Goal: Transaction & Acquisition: Book appointment/travel/reservation

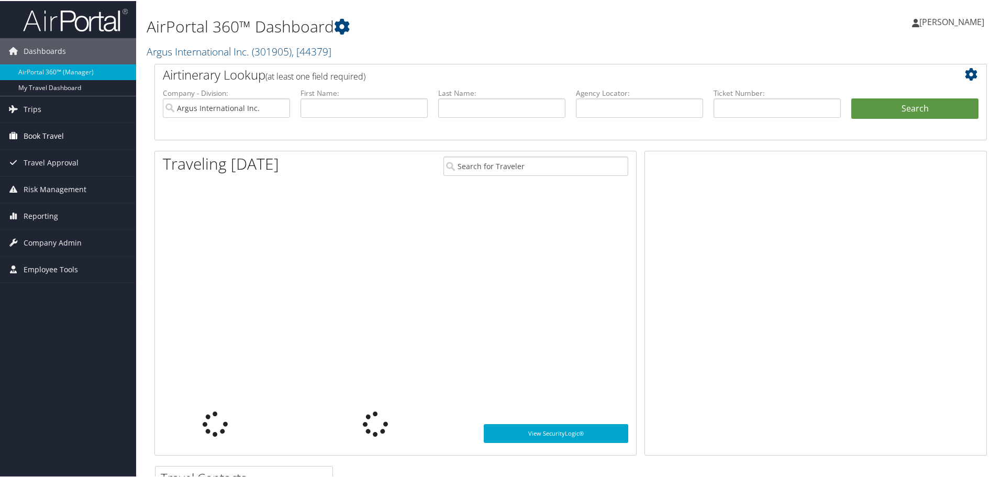
click at [35, 137] on span "Book Travel" at bounding box center [44, 135] width 40 height 26
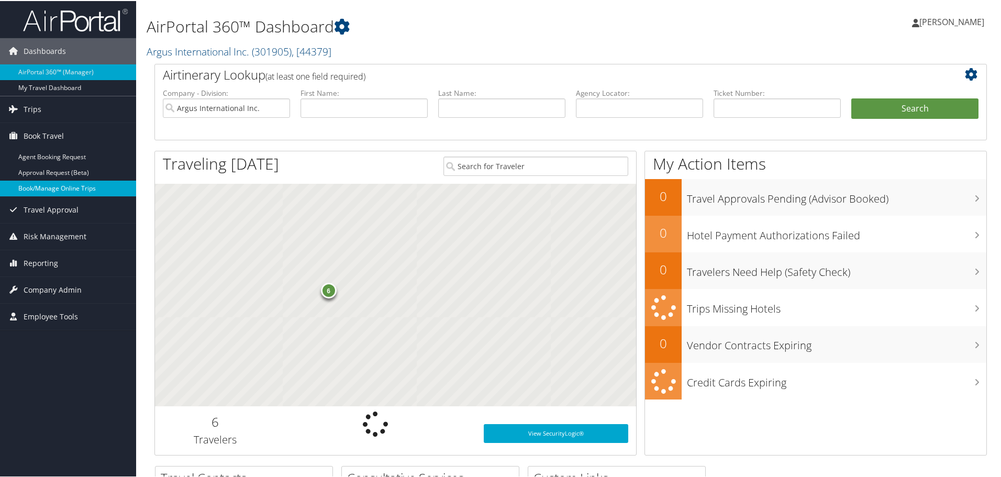
click at [37, 190] on link "Book/Manage Online Trips" at bounding box center [68, 187] width 136 height 16
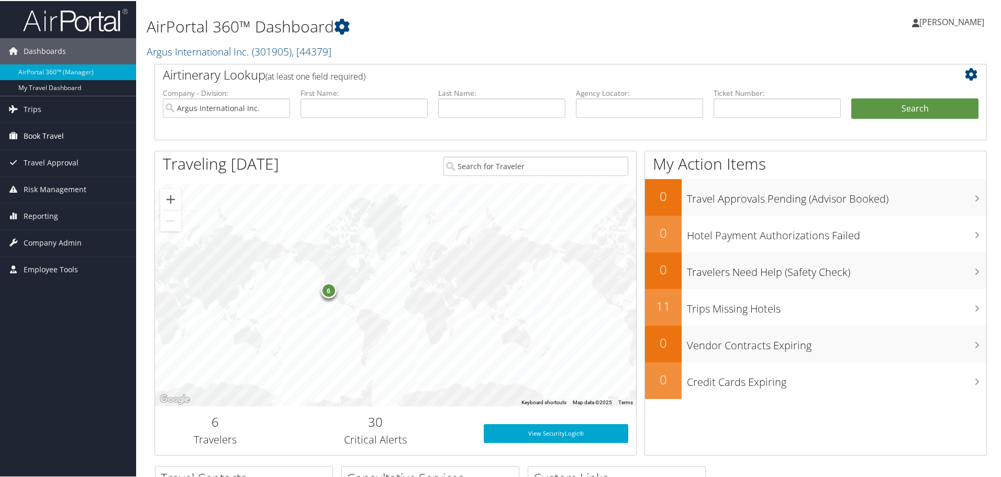
click at [16, 133] on icon at bounding box center [13, 135] width 16 height 16
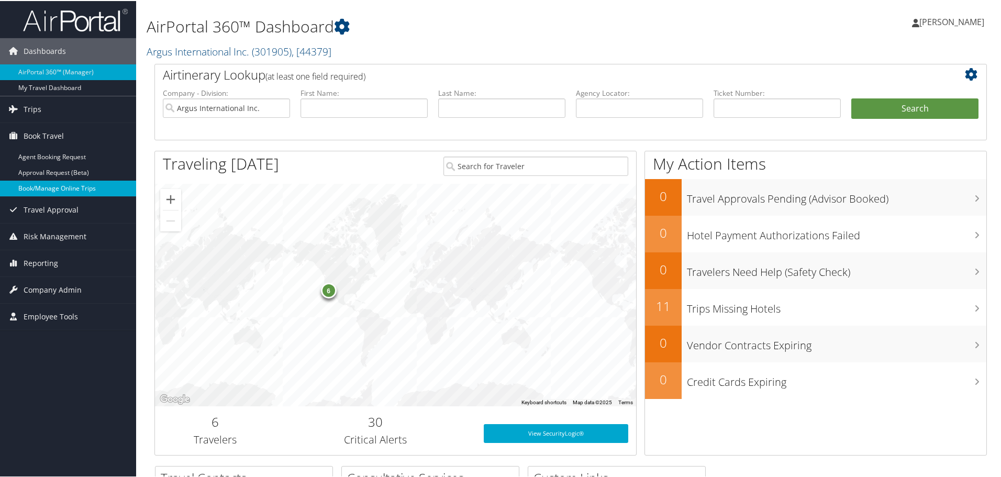
click at [32, 181] on link "Book/Manage Online Trips" at bounding box center [68, 187] width 136 height 16
